Goal: Task Accomplishment & Management: Complete application form

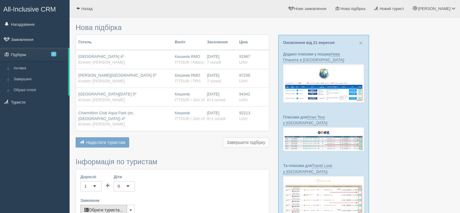
click at [109, 208] on button "Обрати туриста..." at bounding box center [103, 210] width 47 height 10
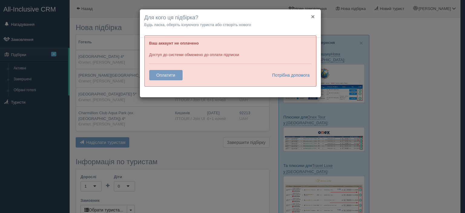
click at [312, 16] on button "×" at bounding box center [313, 16] width 4 height 6
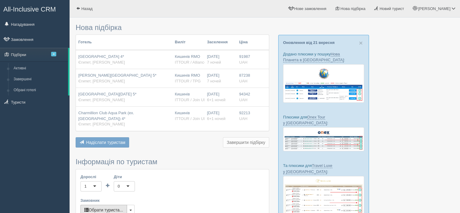
click at [116, 209] on button "Обрати туриста..." at bounding box center [103, 210] width 47 height 10
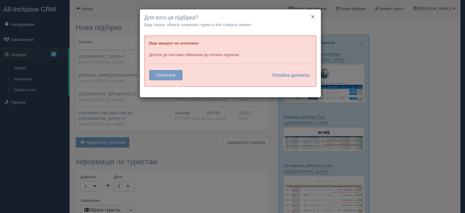
click at [311, 17] on button "×" at bounding box center [313, 16] width 4 height 6
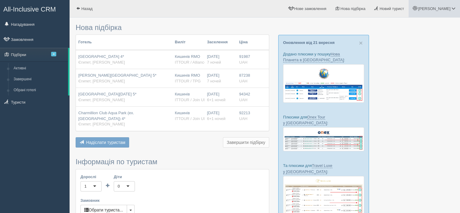
click at [453, 12] on link "[PERSON_NAME]" at bounding box center [434, 8] width 51 height 17
click at [416, 78] on link "Вихід" at bounding box center [427, 78] width 66 height 13
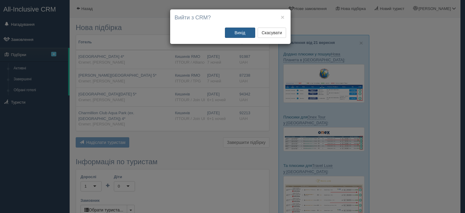
click at [246, 31] on button "Вихід" at bounding box center [240, 33] width 30 height 10
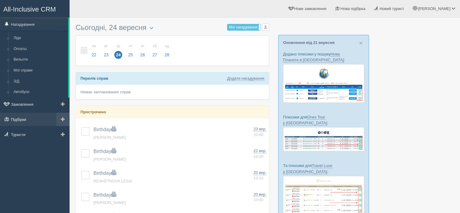
click at [21, 120] on link "Підбірки" at bounding box center [35, 119] width 70 height 13
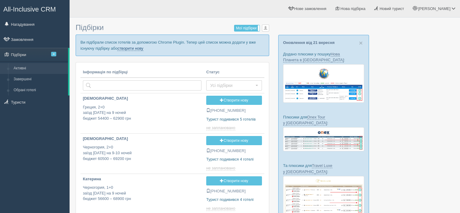
click at [131, 47] on link "створити нову" at bounding box center [130, 48] width 26 height 5
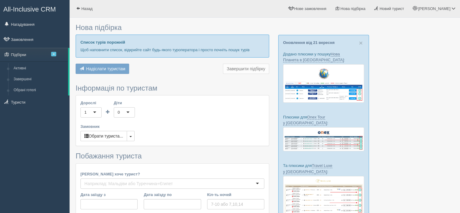
type input "6-7"
type input "87200"
type input "94400"
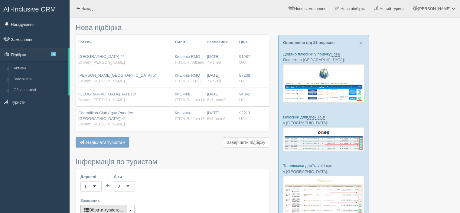
click at [109, 208] on button "Обрати туриста..." at bounding box center [103, 210] width 47 height 10
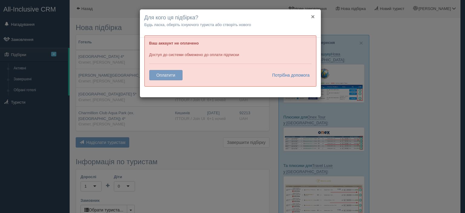
click at [314, 15] on button "×" at bounding box center [313, 16] width 4 height 6
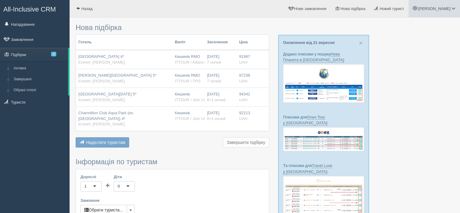
click at [448, 7] on span "[PERSON_NAME]" at bounding box center [434, 8] width 32 height 5
click at [405, 80] on link "Вихід" at bounding box center [427, 78] width 66 height 13
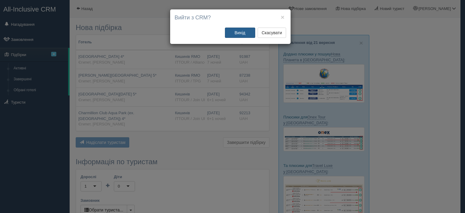
click at [244, 33] on button "Вихід" at bounding box center [240, 33] width 30 height 10
